Goal: Task Accomplishment & Management: Complete application form

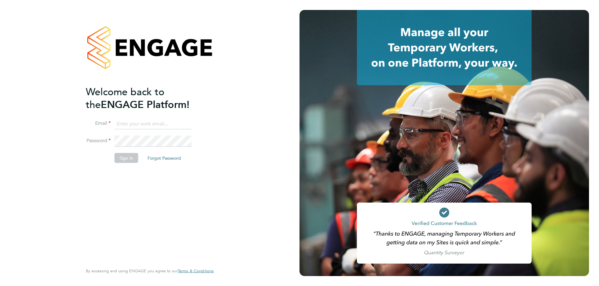
type input "roselyn@frlondon.co.uk"
click at [130, 158] on button "Sign In" at bounding box center [126, 158] width 24 height 10
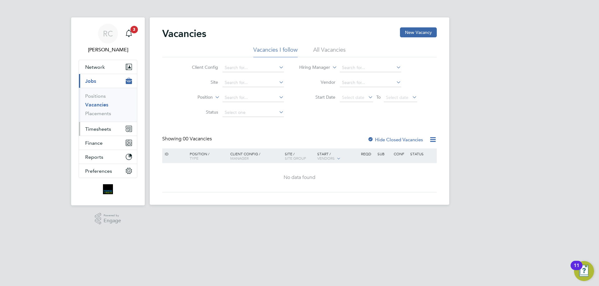
click at [102, 130] on span "Timesheets" at bounding box center [98, 129] width 26 height 6
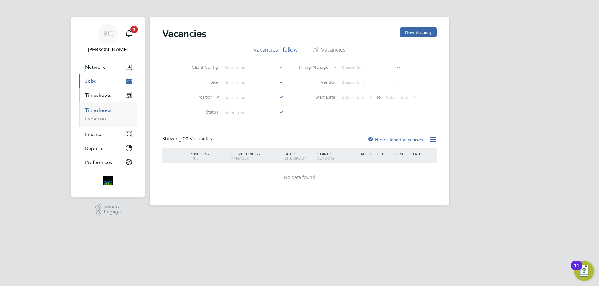
click at [100, 111] on link "Timesheets" at bounding box center [98, 110] width 26 height 6
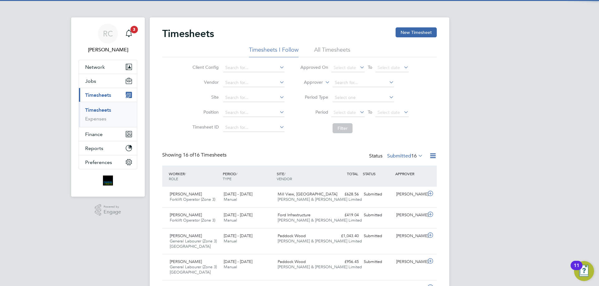
click at [324, 50] on li "All Timesheets" at bounding box center [332, 51] width 36 height 11
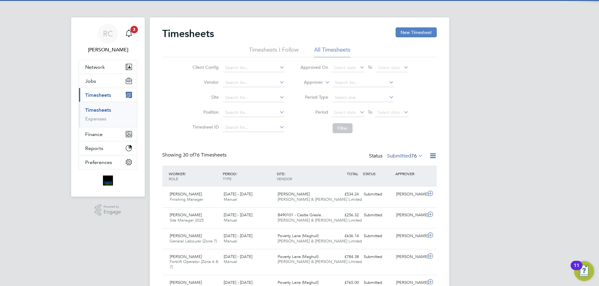
click at [418, 31] on button "New Timesheet" at bounding box center [415, 32] width 41 height 10
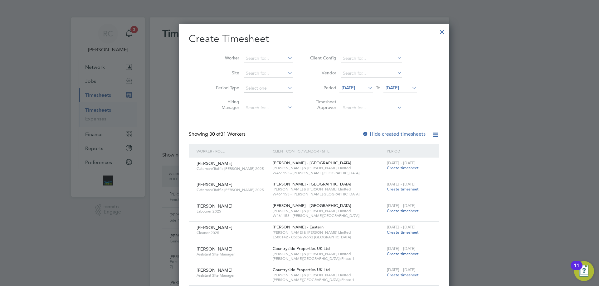
click at [386, 87] on span "[DATE]" at bounding box center [391, 88] width 13 height 6
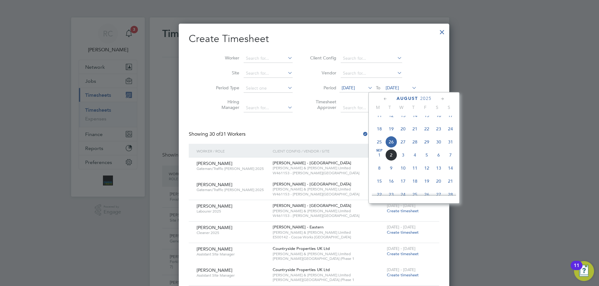
click at [453, 148] on span "31" at bounding box center [450, 142] width 12 height 12
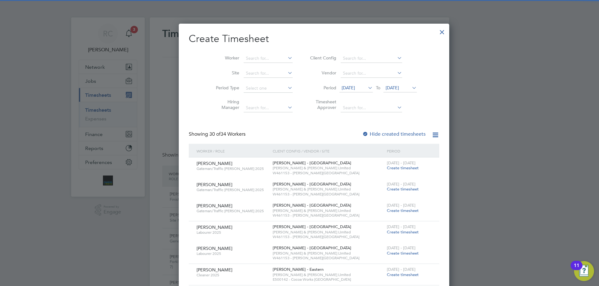
click at [362, 134] on div at bounding box center [365, 135] width 6 height 6
click at [243, 59] on input at bounding box center [267, 58] width 49 height 9
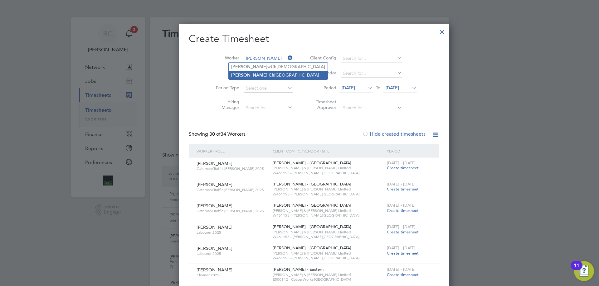
click at [244, 75] on li "Andre Ch arles" at bounding box center [278, 75] width 99 height 8
type input "[PERSON_NAME]"
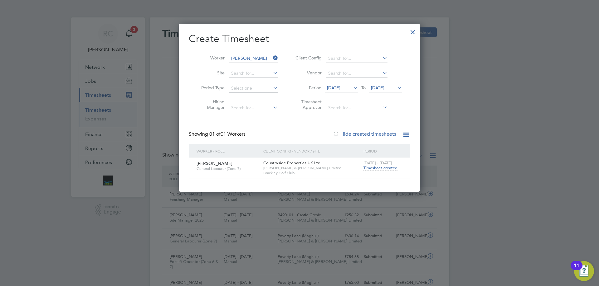
click at [382, 170] on span "Timesheet created" at bounding box center [380, 169] width 34 height 6
